Goal: Transaction & Acquisition: Obtain resource

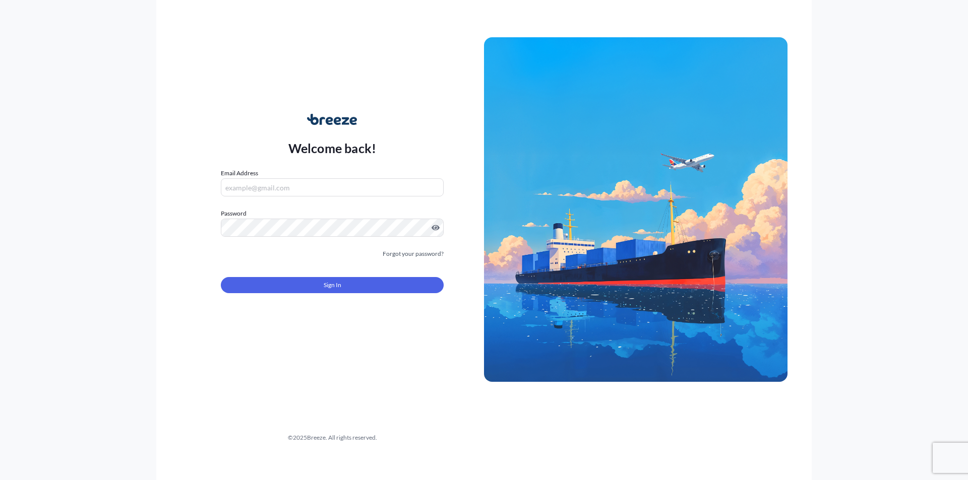
click at [286, 187] on input "Email Address" at bounding box center [332, 187] width 223 height 18
type input "[PERSON_NAME][EMAIL_ADDRESS][PERSON_NAME][DOMAIN_NAME]"
click at [411, 255] on link "Forgot your password?" at bounding box center [413, 254] width 61 height 10
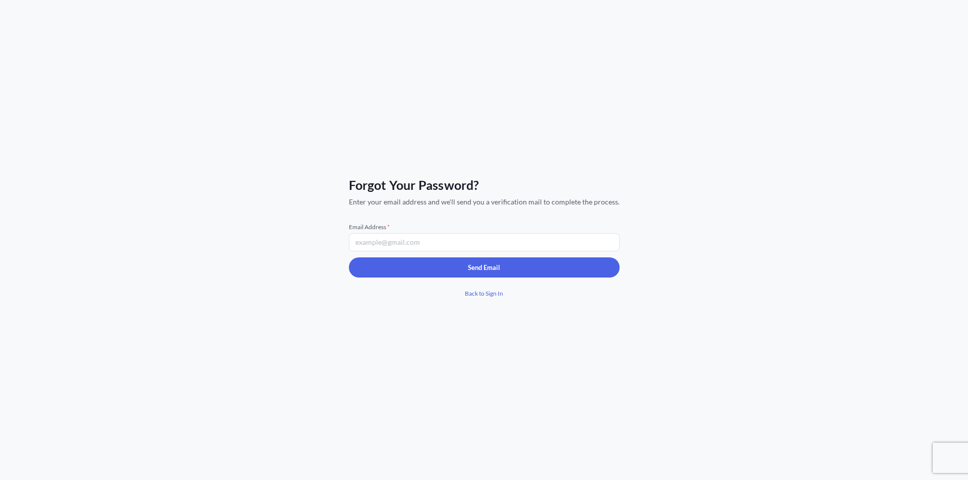
click at [405, 243] on input "Email Address *" at bounding box center [484, 242] width 271 height 18
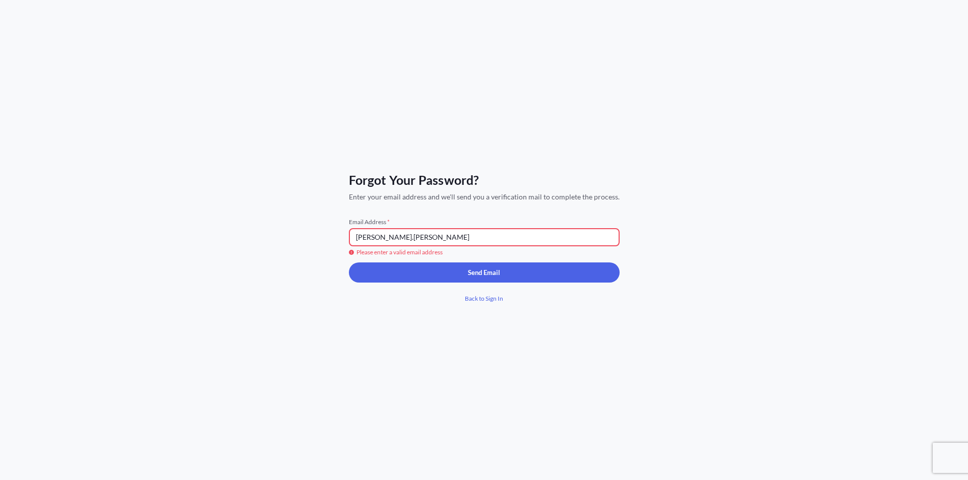
type input "[PERSON_NAME][EMAIL_ADDRESS][PERSON_NAME][DOMAIN_NAME]"
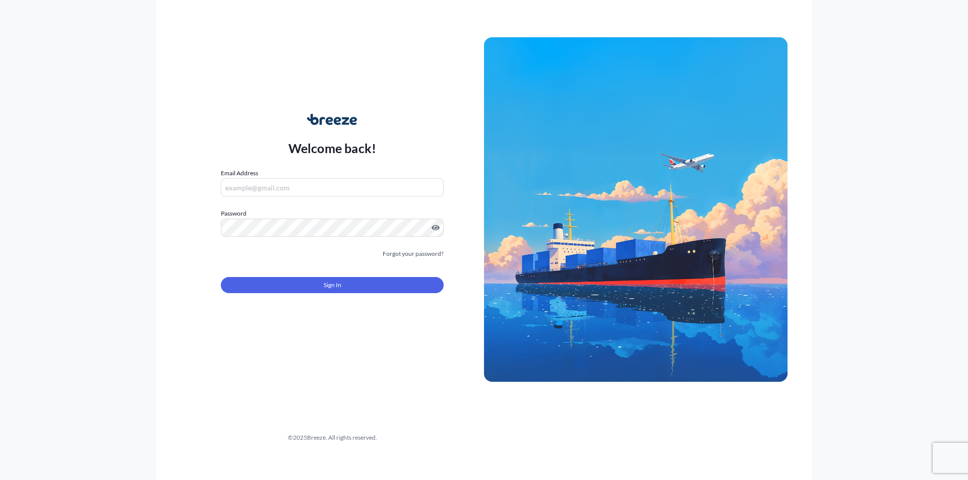
click at [315, 188] on input "Email Address" at bounding box center [332, 187] width 223 height 18
type input "[PERSON_NAME][EMAIL_ADDRESS][PERSON_NAME][DOMAIN_NAME]"
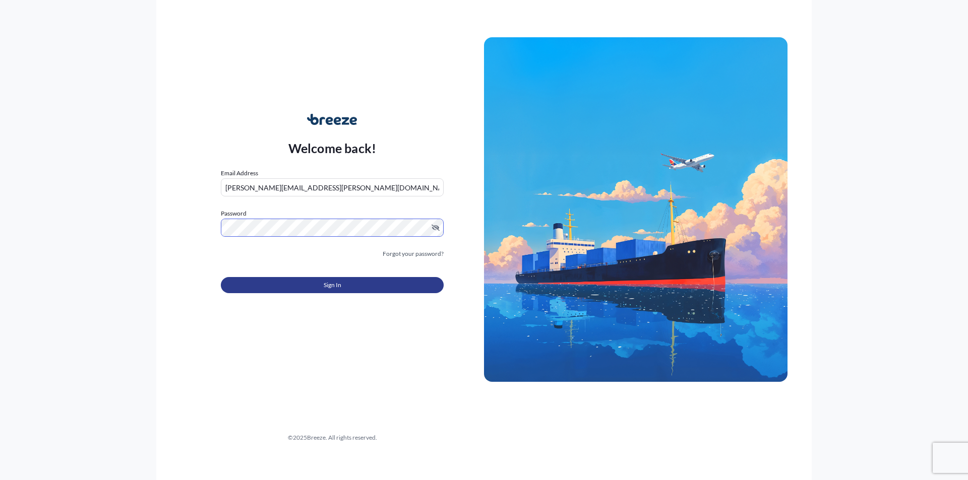
click at [350, 284] on button "Sign In" at bounding box center [332, 285] width 223 height 16
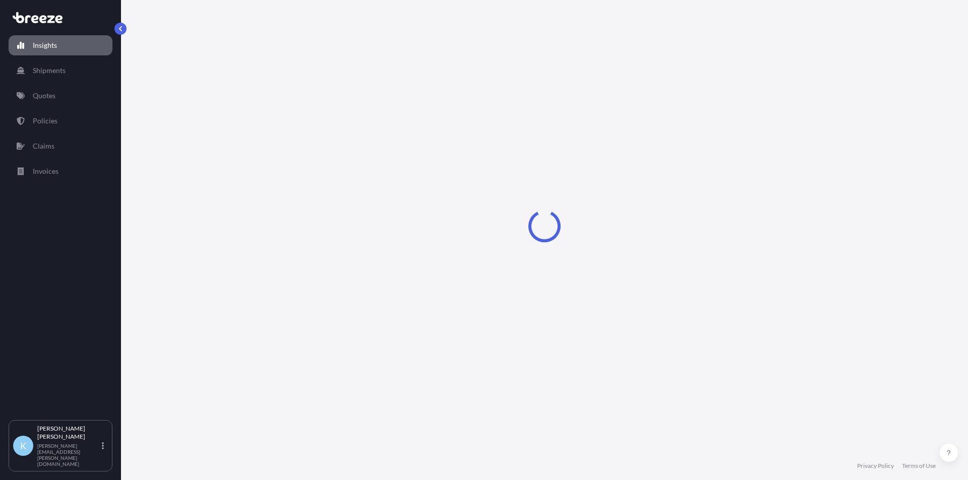
select select "2025"
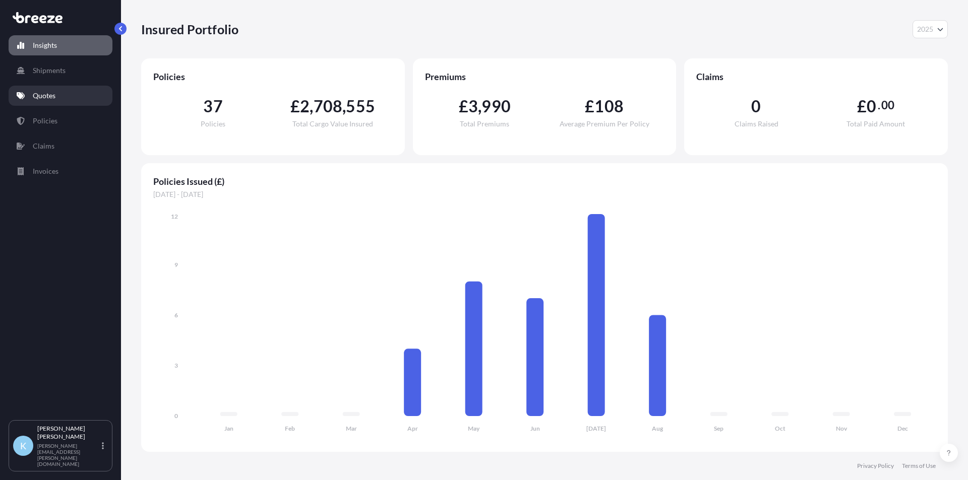
click at [45, 98] on p "Quotes" at bounding box center [44, 96] width 23 height 10
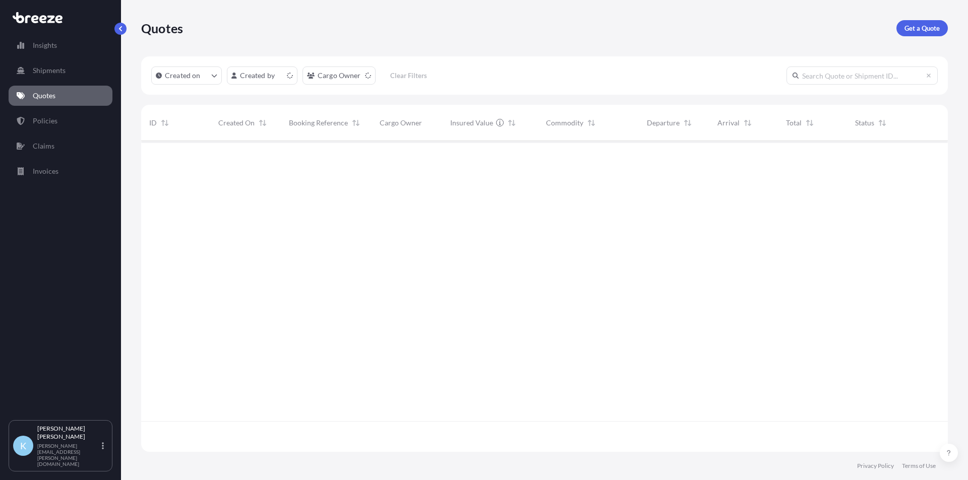
scroll to position [309, 799]
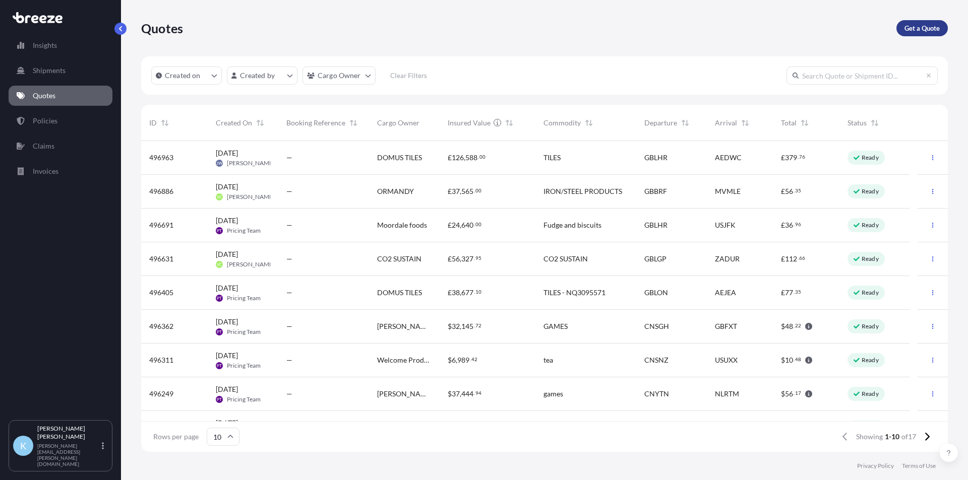
click at [921, 30] on p "Get a Quote" at bounding box center [921, 28] width 35 height 10
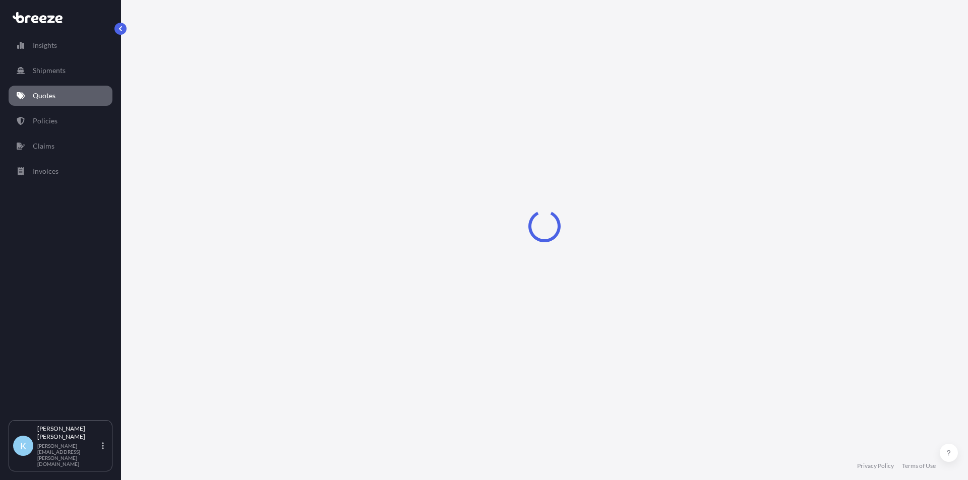
select select "Sea"
select select "1"
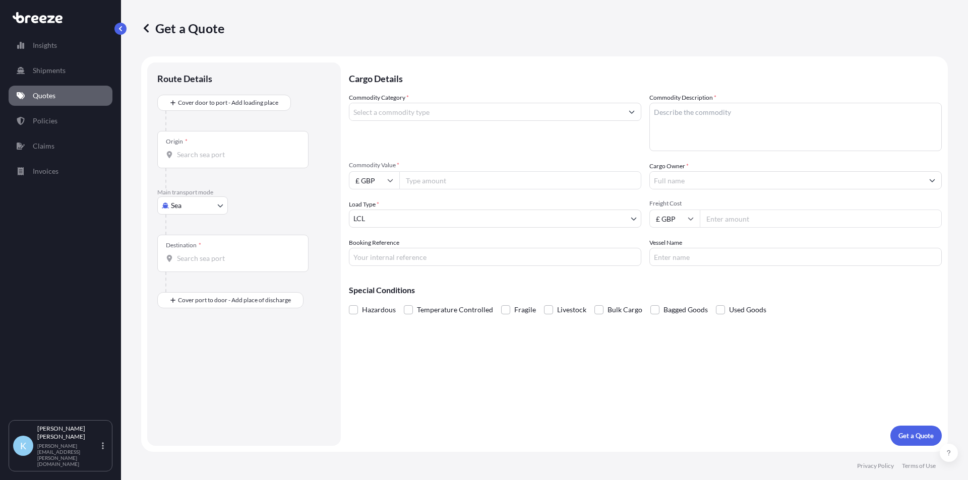
click at [443, 116] on input "Commodity Category *" at bounding box center [485, 112] width 273 height 18
click at [396, 113] on input "Commodity Category *" at bounding box center [485, 112] width 273 height 18
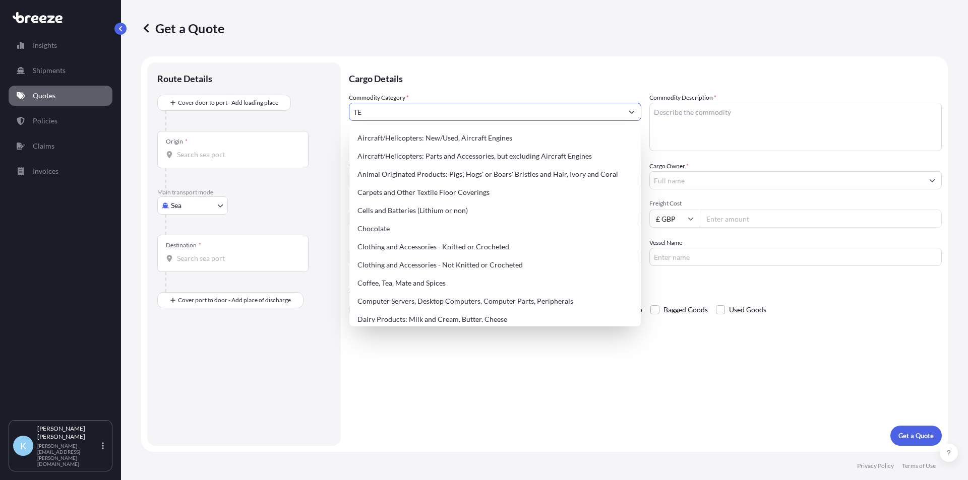
type input "T"
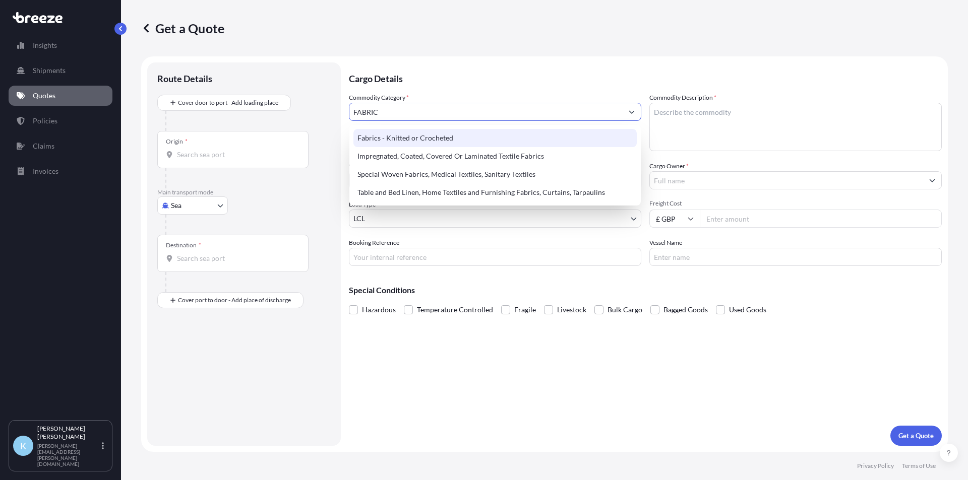
click at [412, 141] on div "Fabrics - Knitted or Crocheted" at bounding box center [494, 138] width 283 height 18
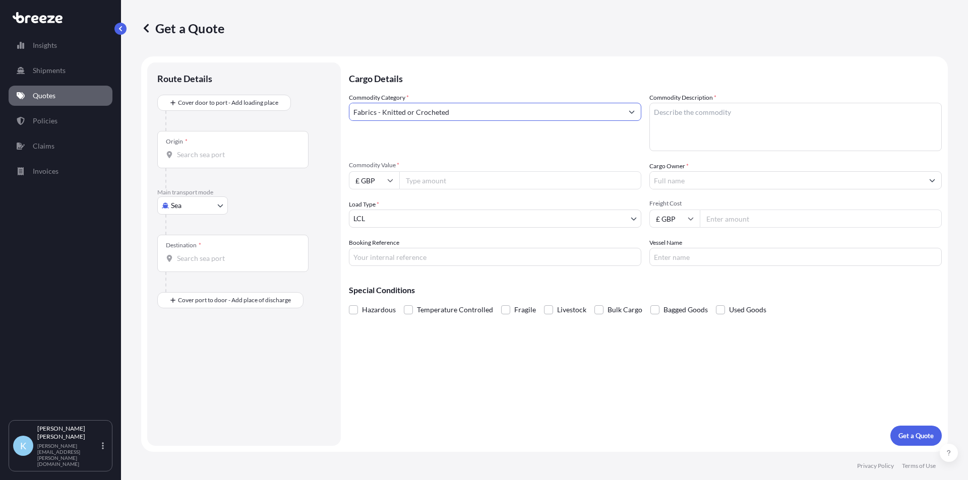
type input "Fabrics - Knitted or Crocheted"
click at [420, 183] on input "Commodity Value *" at bounding box center [520, 180] width 242 height 18
type input "9455"
click at [388, 179] on icon at bounding box center [391, 180] width 6 height 3
click at [374, 251] on div "$ USD" at bounding box center [374, 250] width 42 height 19
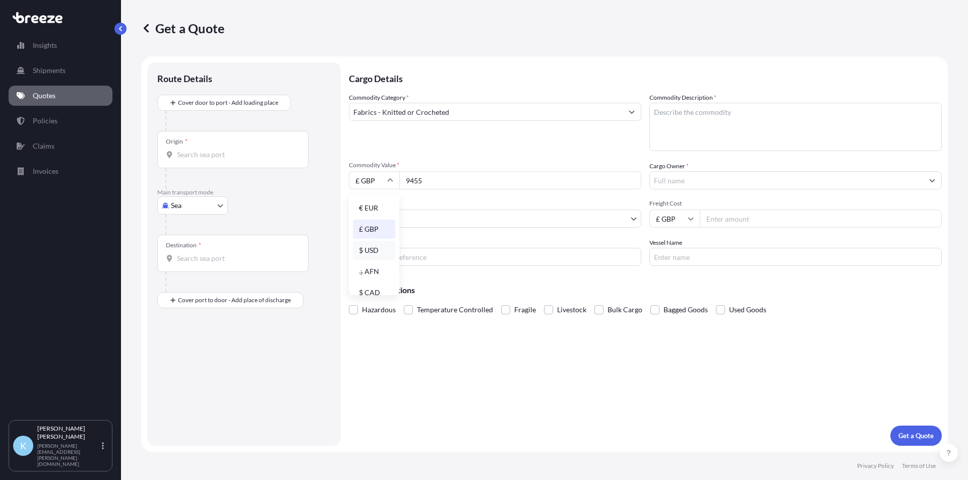
type input "$ USD"
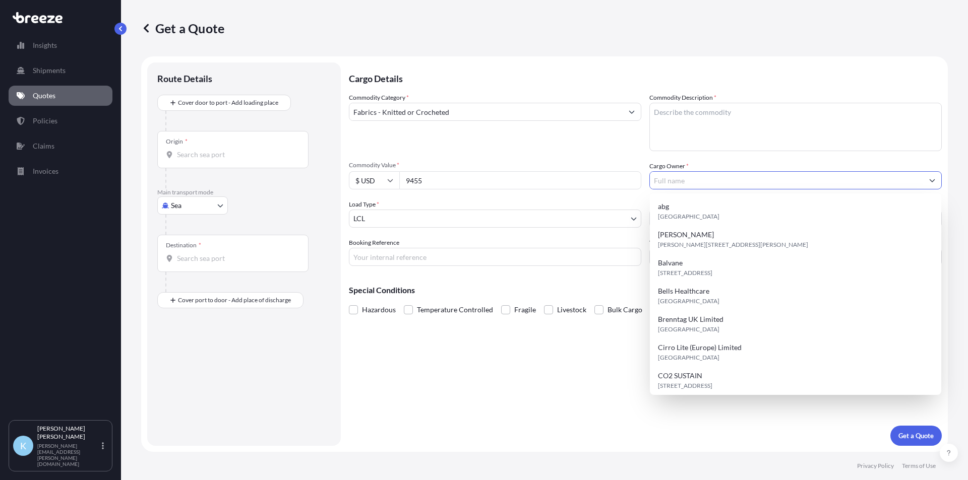
click at [681, 179] on input "Cargo Owner *" at bounding box center [786, 180] width 273 height 18
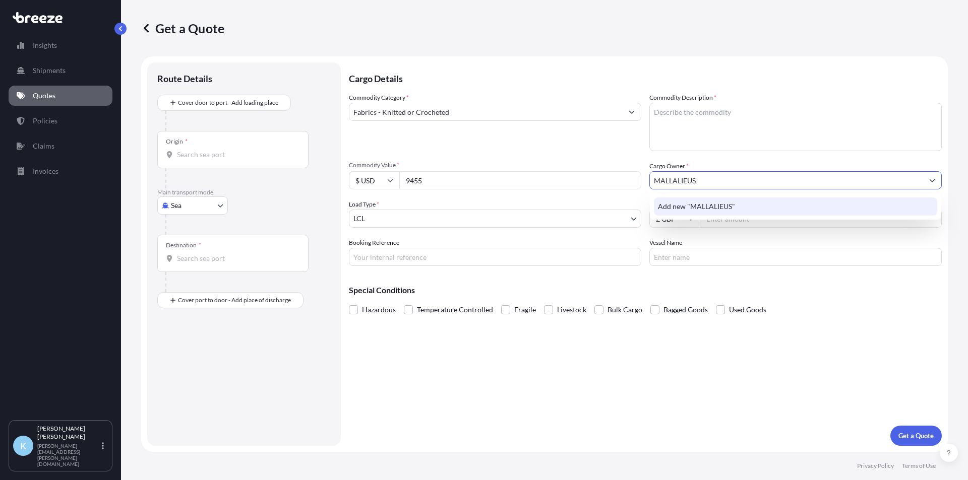
click at [742, 206] on div "Add new "MALLALIEUS"" at bounding box center [795, 207] width 283 height 18
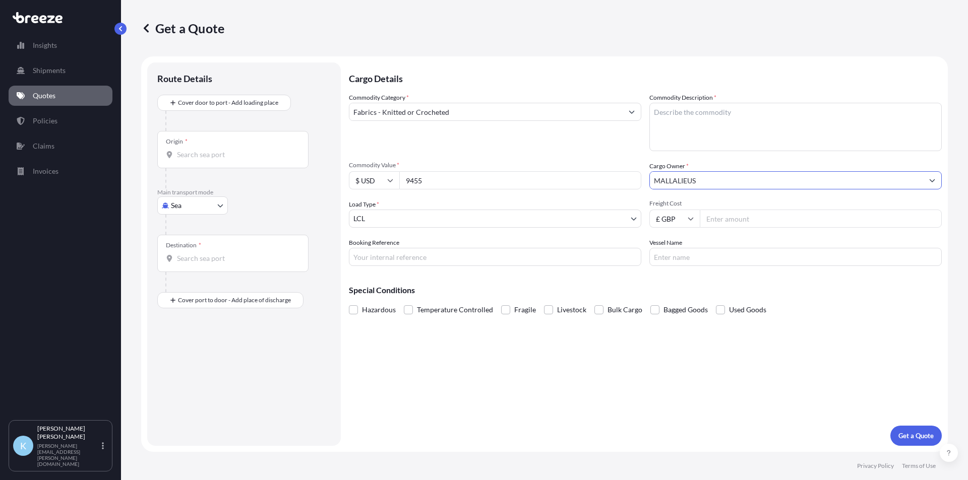
type input "MALLALIEUS"
click at [632, 217] on body "0 options available. 1 option available. 0 options available. 1 option availabl…" at bounding box center [484, 240] width 968 height 480
click at [220, 206] on body "Insights Shipments Quotes Policies Claims Invoices K [PERSON_NAME] [PERSON_NAME…" at bounding box center [484, 240] width 968 height 480
click at [182, 248] on span "Air" at bounding box center [181, 250] width 10 height 10
select select "Air"
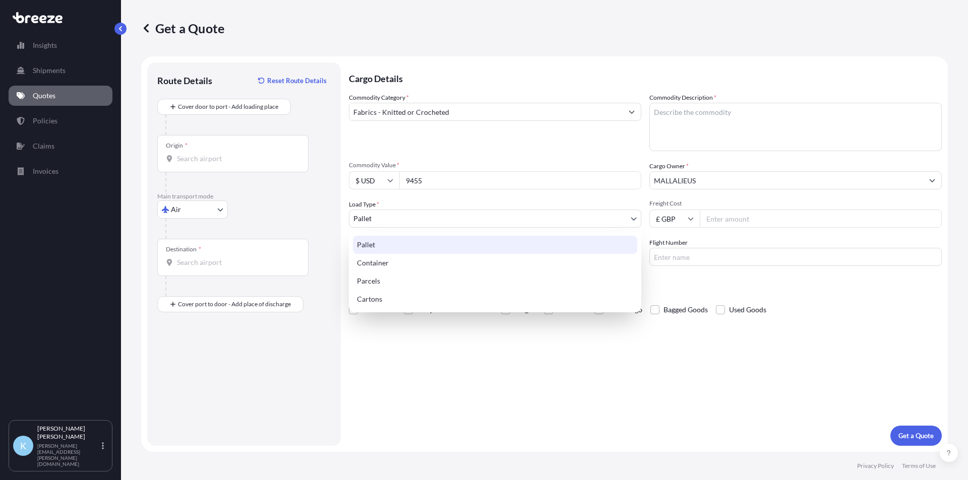
click at [635, 220] on body "Insights Shipments Quotes Policies Claims Invoices K [PERSON_NAME] [PERSON_NAME…" at bounding box center [484, 240] width 968 height 480
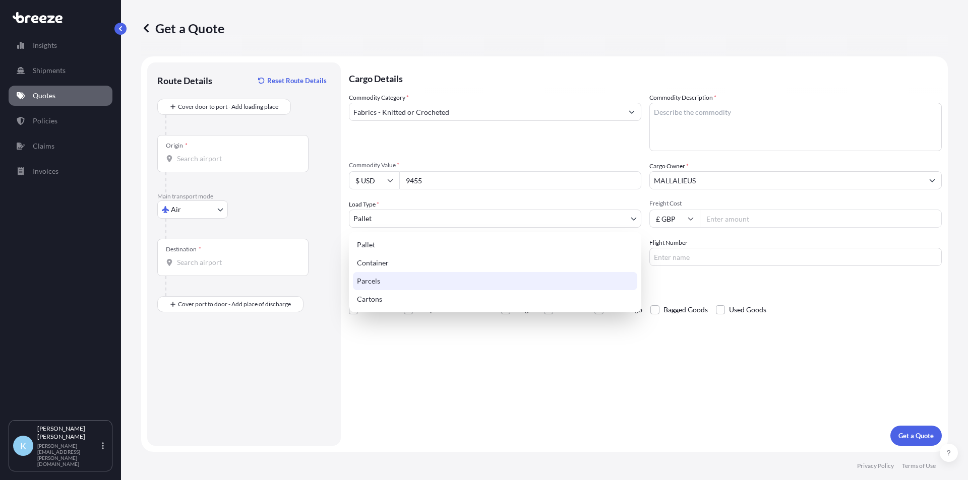
click at [380, 281] on div "Parcels" at bounding box center [495, 281] width 284 height 18
select select "3"
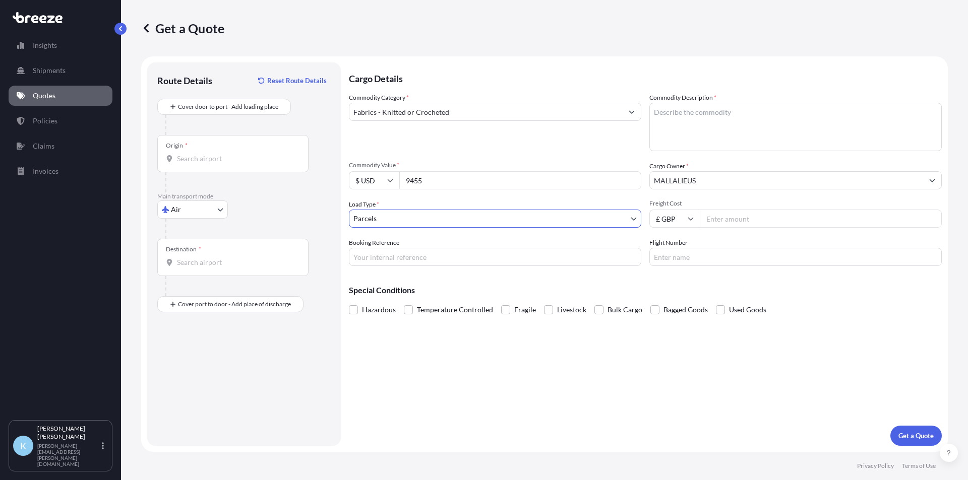
click at [440, 258] on input "Booking Reference" at bounding box center [495, 257] width 292 height 18
click at [752, 217] on input "Freight Cost" at bounding box center [821, 219] width 242 height 18
type input "1148"
click at [714, 123] on textarea "Commodity Description *" at bounding box center [795, 127] width 292 height 48
type textarea "TEXTILES"
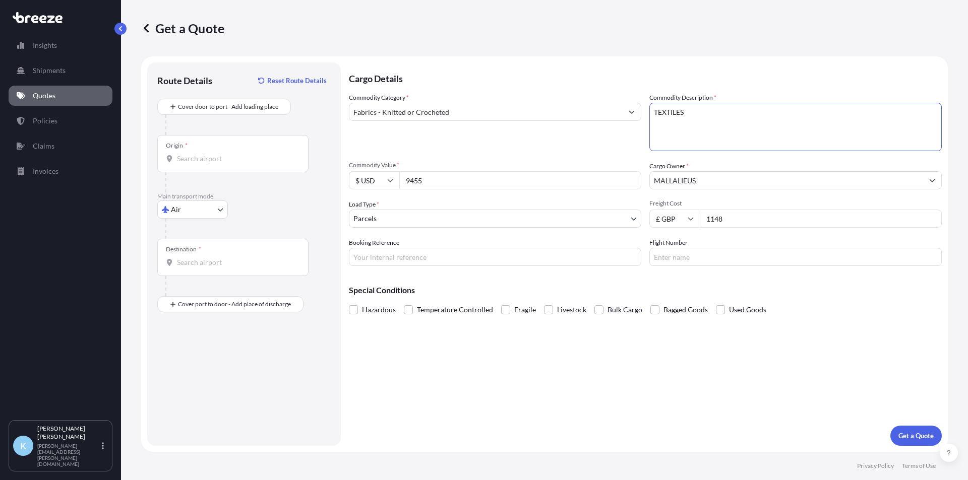
click at [195, 160] on input "Origin *" at bounding box center [236, 159] width 119 height 10
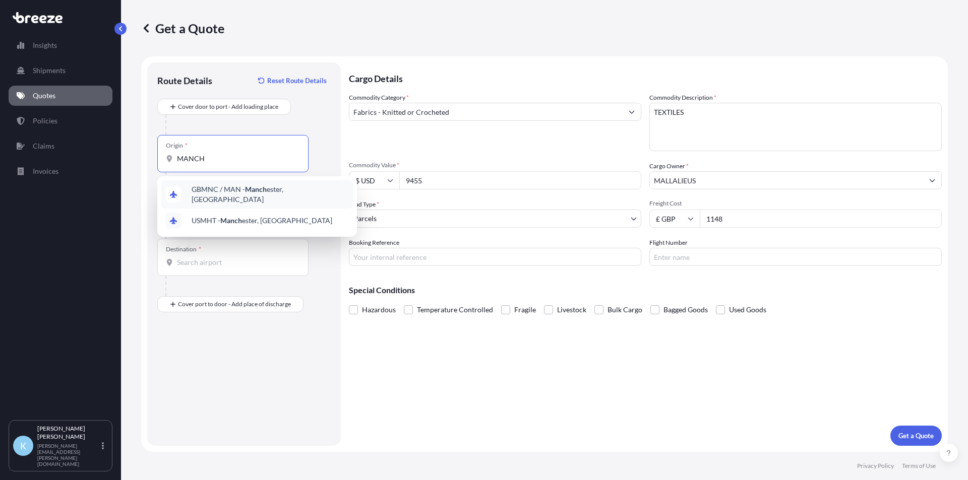
click at [221, 194] on span "GBMNC / MAN - Manch ester, [GEOGRAPHIC_DATA]" at bounding box center [270, 195] width 157 height 20
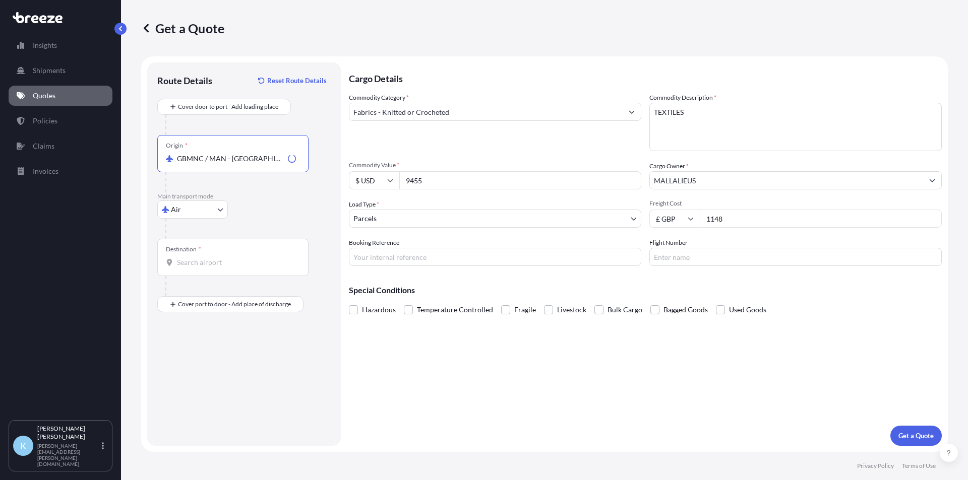
type input "GBMNC / MAN - [GEOGRAPHIC_DATA], [GEOGRAPHIC_DATA]"
click at [199, 264] on input "Destination *" at bounding box center [236, 263] width 119 height 10
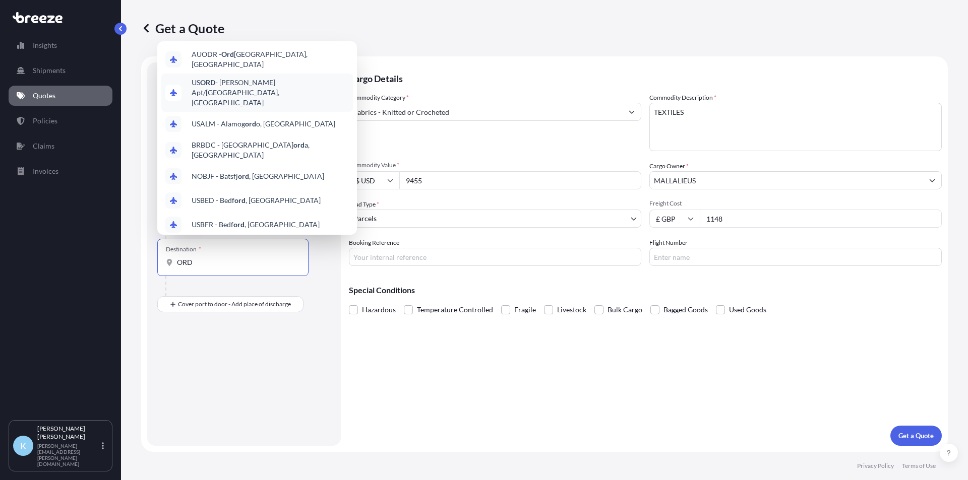
click at [247, 85] on span "US [PERSON_NAME] Apt/[GEOGRAPHIC_DATA], [GEOGRAPHIC_DATA]" at bounding box center [270, 93] width 157 height 30
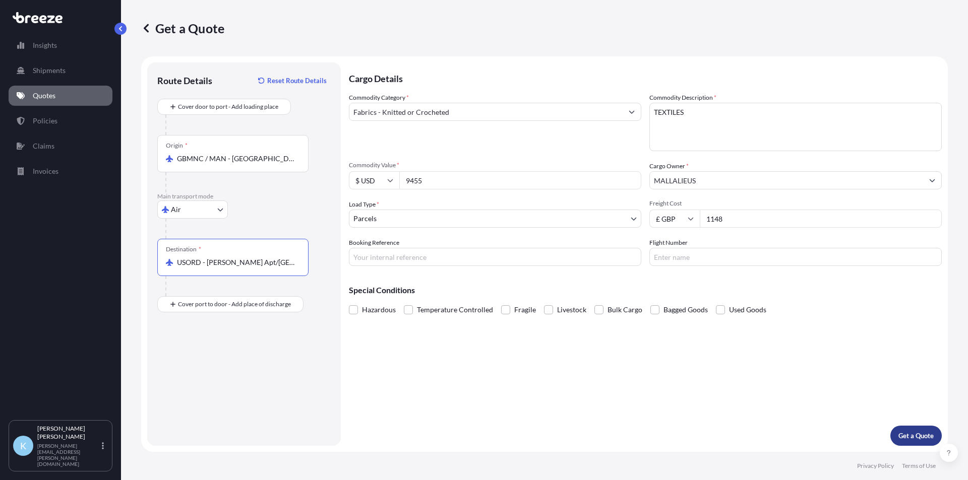
type input "USORD - [PERSON_NAME] Apt/[GEOGRAPHIC_DATA], [GEOGRAPHIC_DATA]"
click at [909, 433] on p "Get a Quote" at bounding box center [915, 436] width 35 height 10
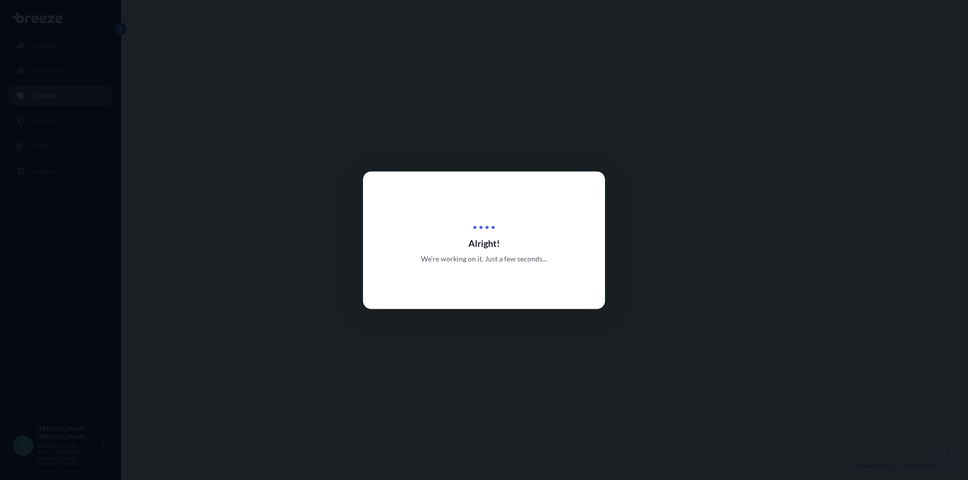
select select "Air"
select select "3"
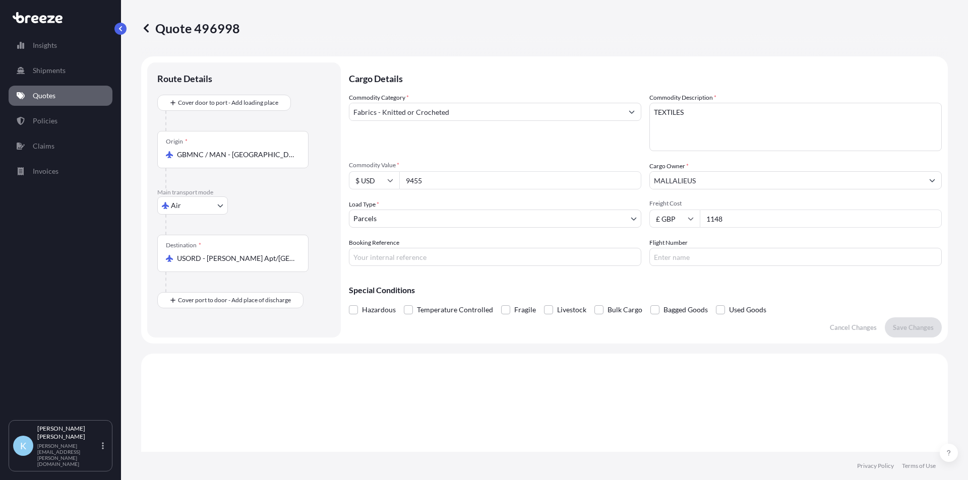
scroll to position [303, 0]
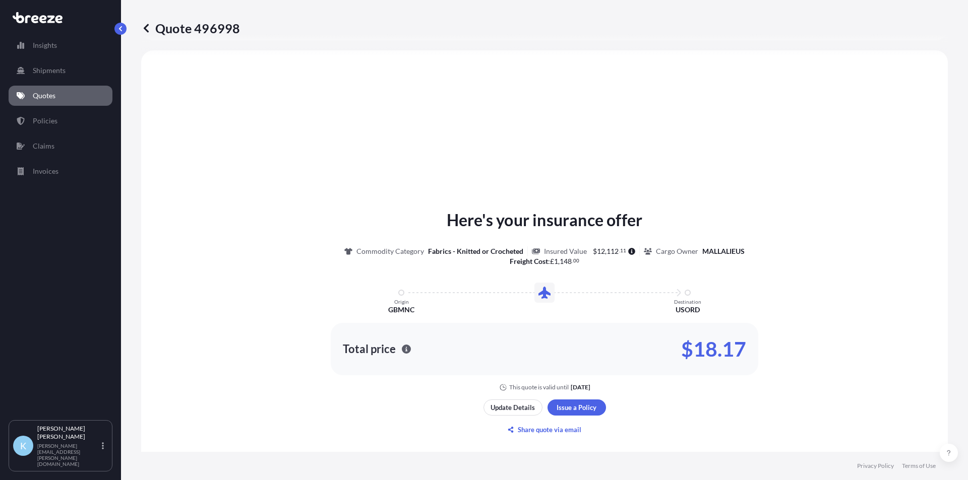
click at [60, 22] on icon at bounding box center [59, 19] width 8 height 8
click at [758, 142] on div "Here's your insurance offer Commodity Category Fabrics - Knitted or Crocheted I…" at bounding box center [544, 323] width 778 height 517
click at [187, 30] on p "Quote 496998" at bounding box center [190, 28] width 99 height 16
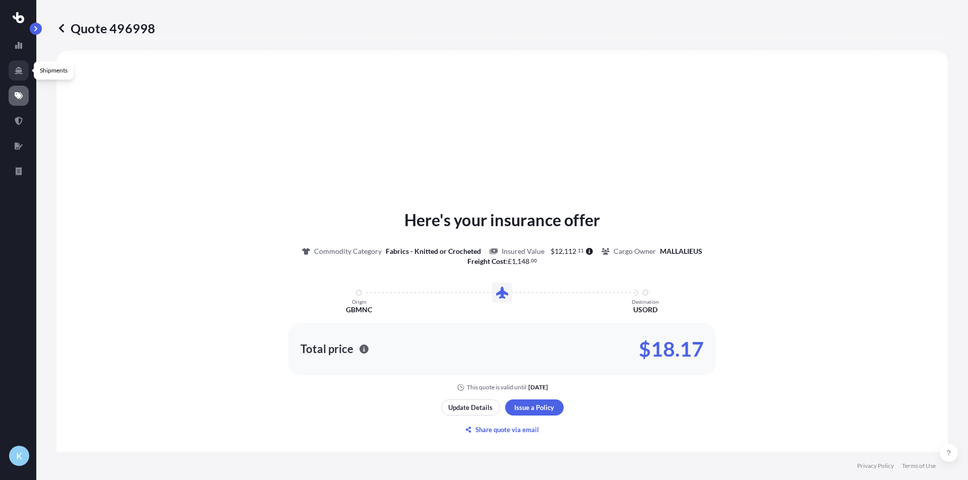
click at [21, 68] on icon at bounding box center [19, 71] width 8 height 8
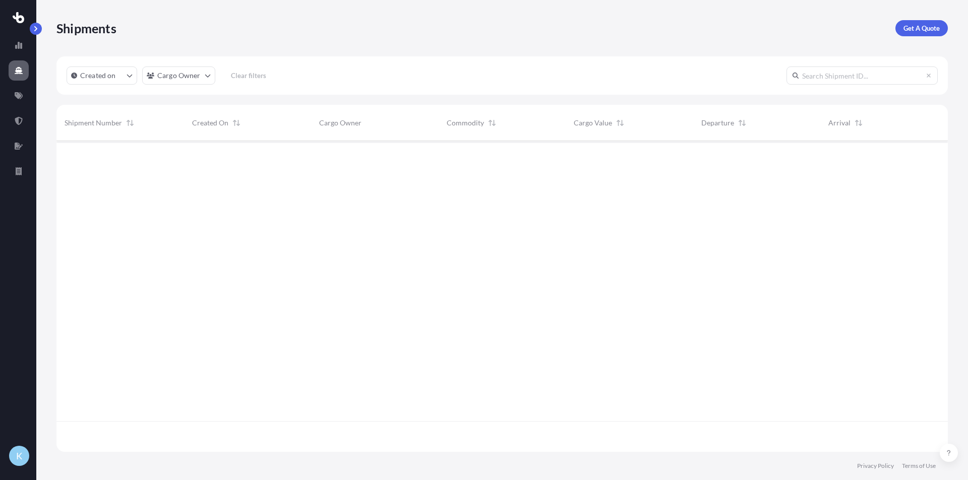
scroll to position [340, 884]
